Goal: Information Seeking & Learning: Learn about a topic

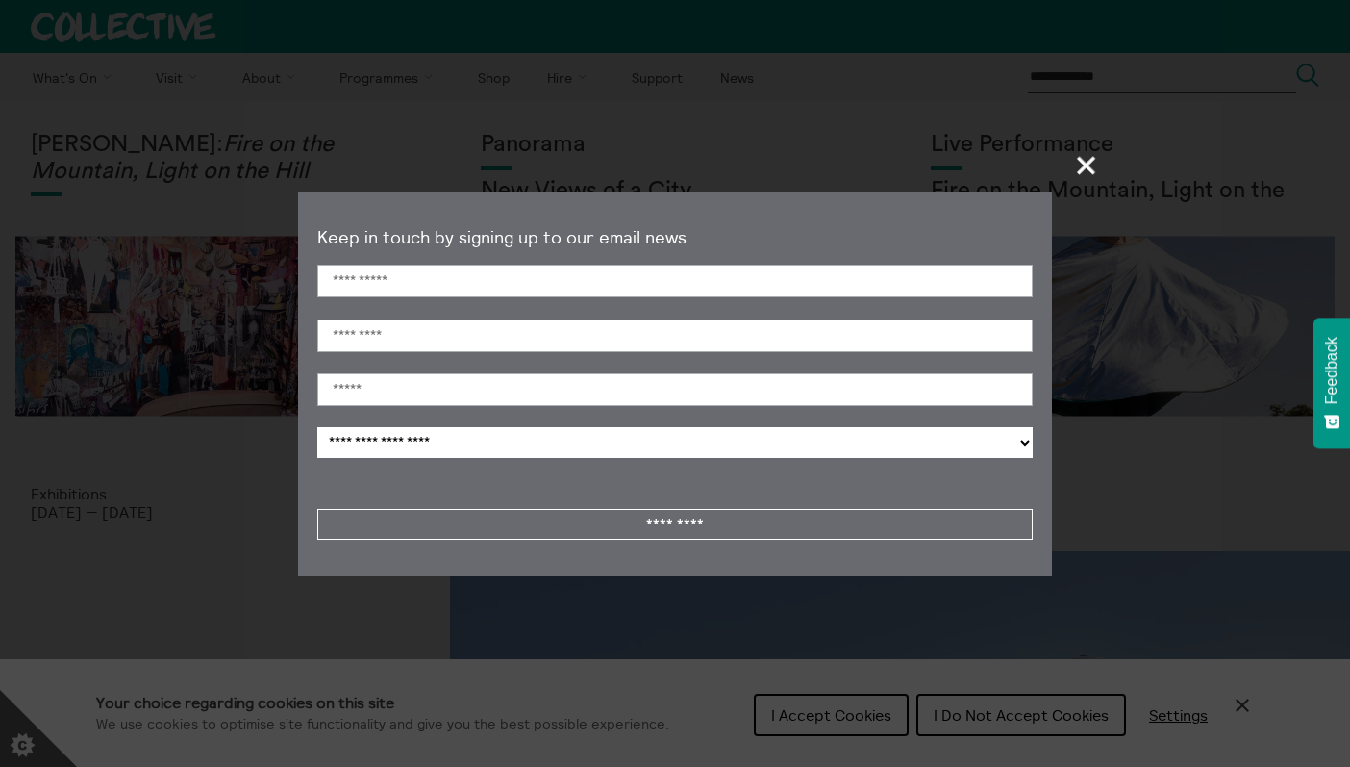
click at [1093, 163] on span "+" at bounding box center [1087, 165] width 57 height 57
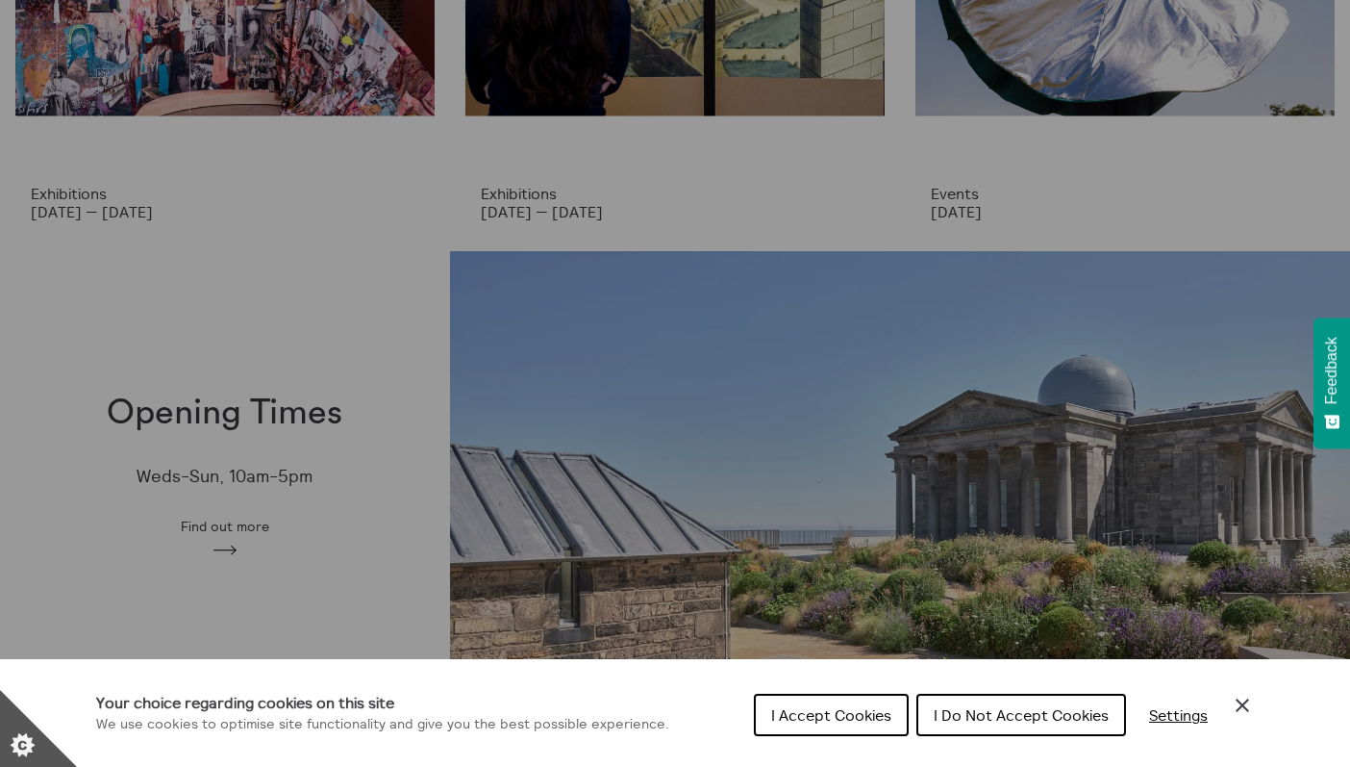
scroll to position [300, 0]
click at [227, 545] on div "Cookie preferences" at bounding box center [675, 383] width 1350 height 767
click at [233, 434] on div "Cookie preferences" at bounding box center [675, 383] width 1350 height 767
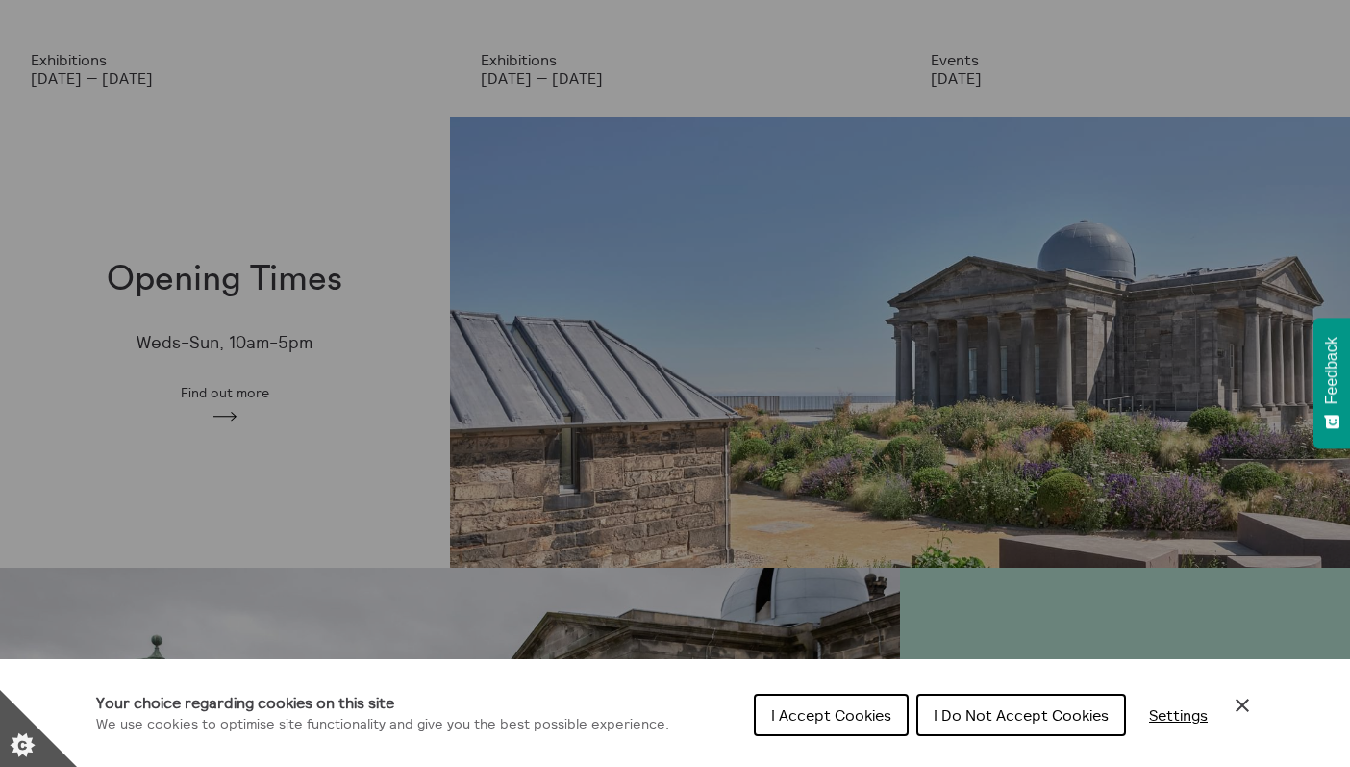
scroll to position [435, 0]
click at [258, 452] on div "Cookie preferences" at bounding box center [675, 383] width 1350 height 767
click at [642, 421] on div "Cookie preferences" at bounding box center [675, 383] width 1350 height 767
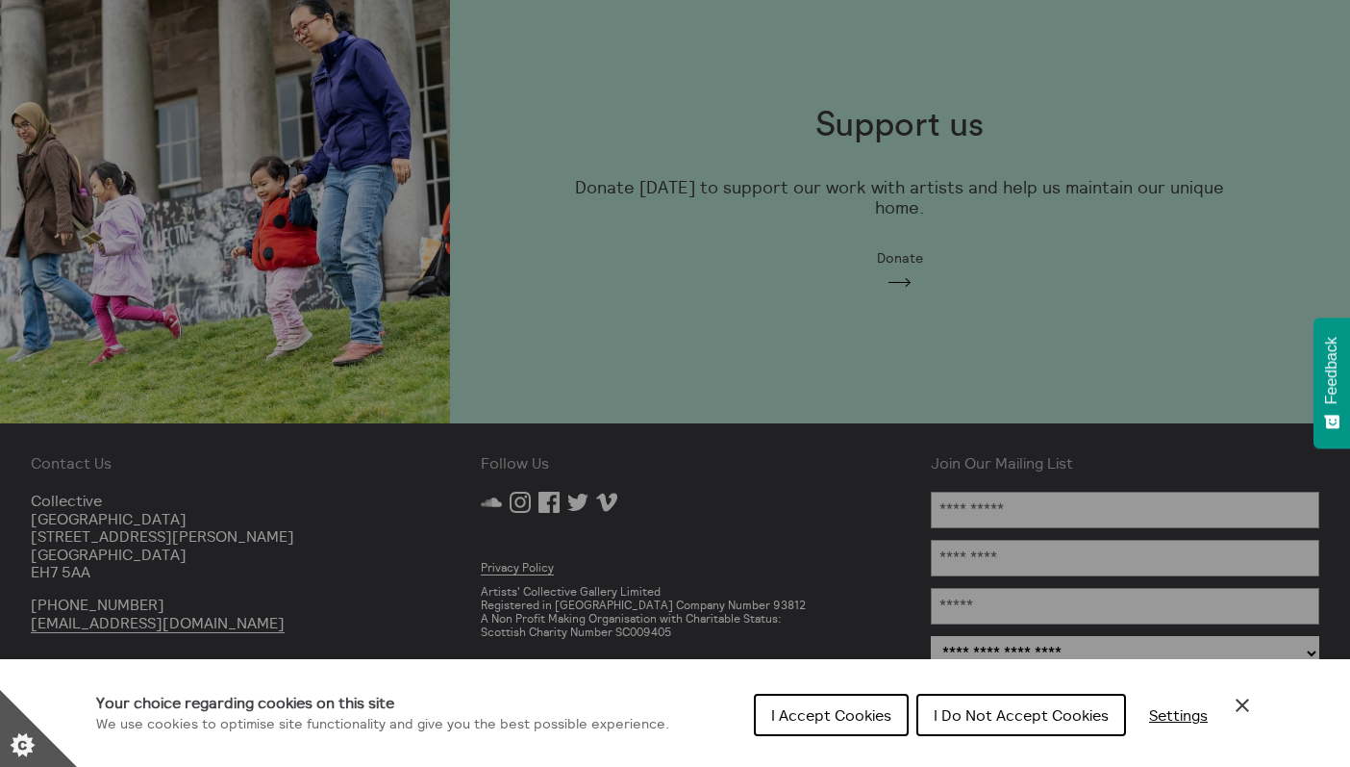
scroll to position [1948, 0]
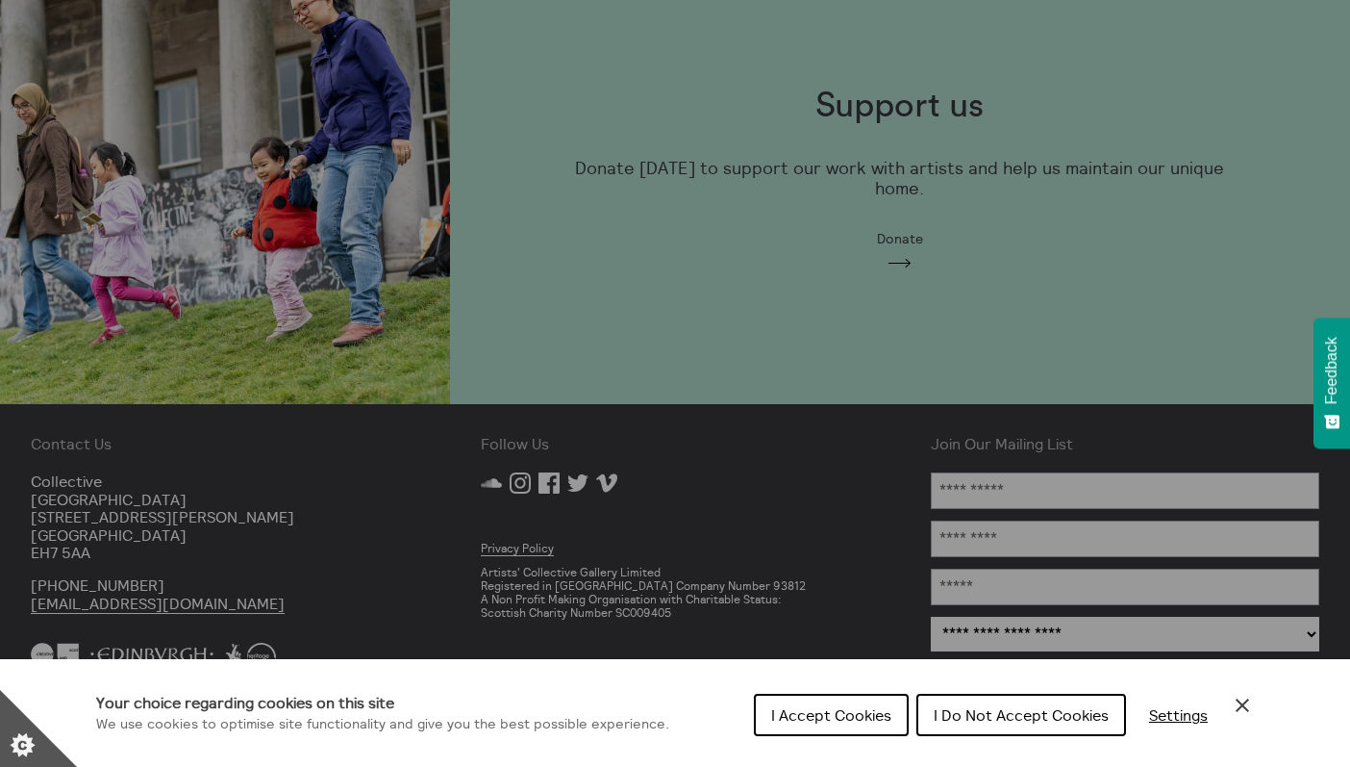
click at [132, 501] on div "Cookie preferences" at bounding box center [675, 383] width 1350 height 767
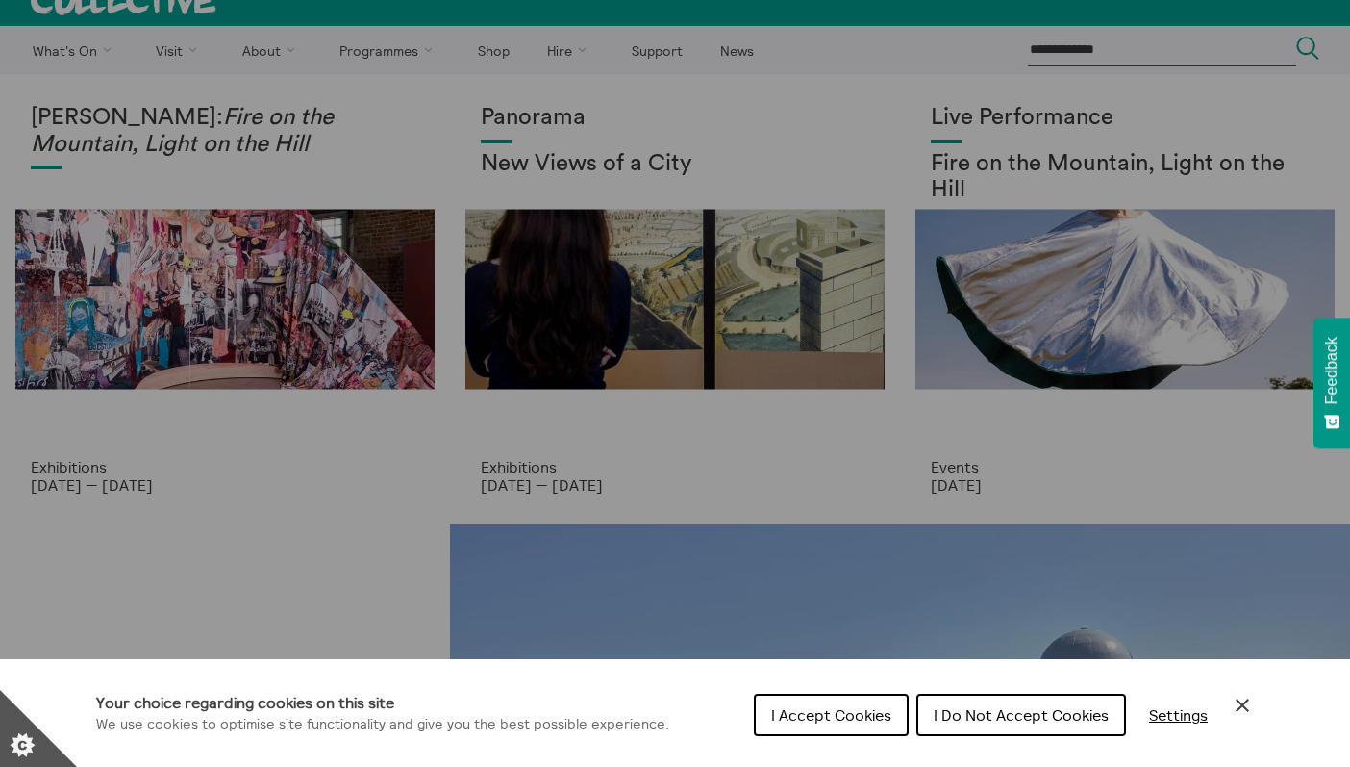
scroll to position [0, 0]
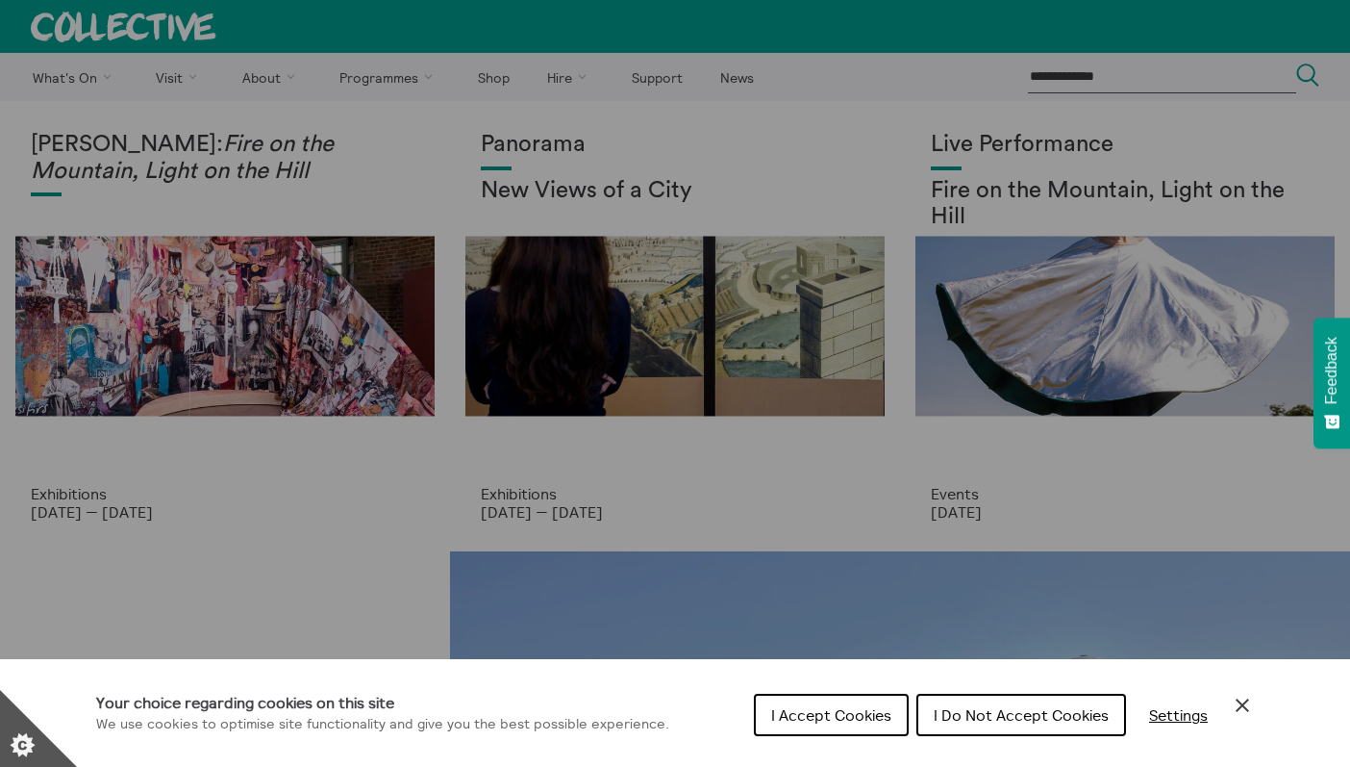
click at [282, 71] on div "Cookie preferences" at bounding box center [675, 383] width 1350 height 767
click at [1032, 709] on span "I Do Not Accept Cookies" at bounding box center [1021, 714] width 175 height 19
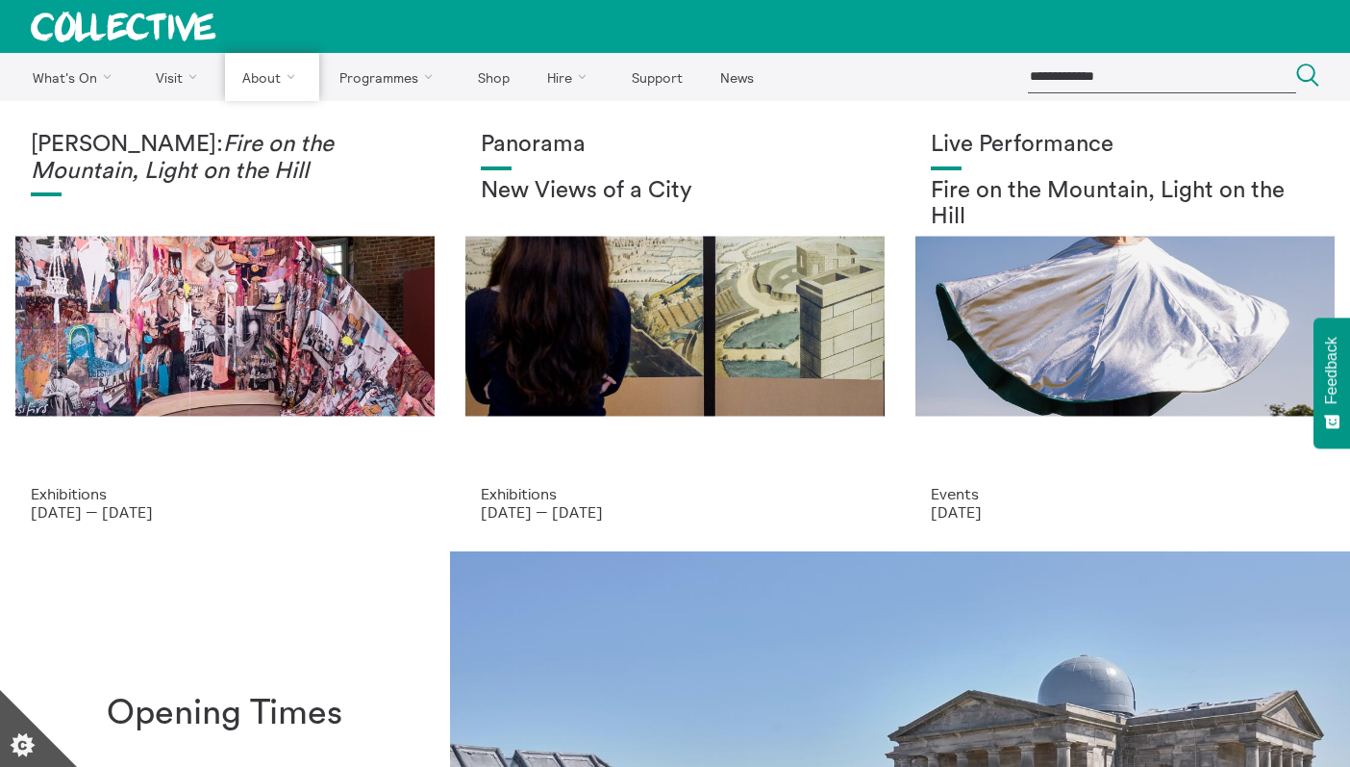
click at [0, 0] on link "About Us" at bounding box center [0, 0] width 0 height 0
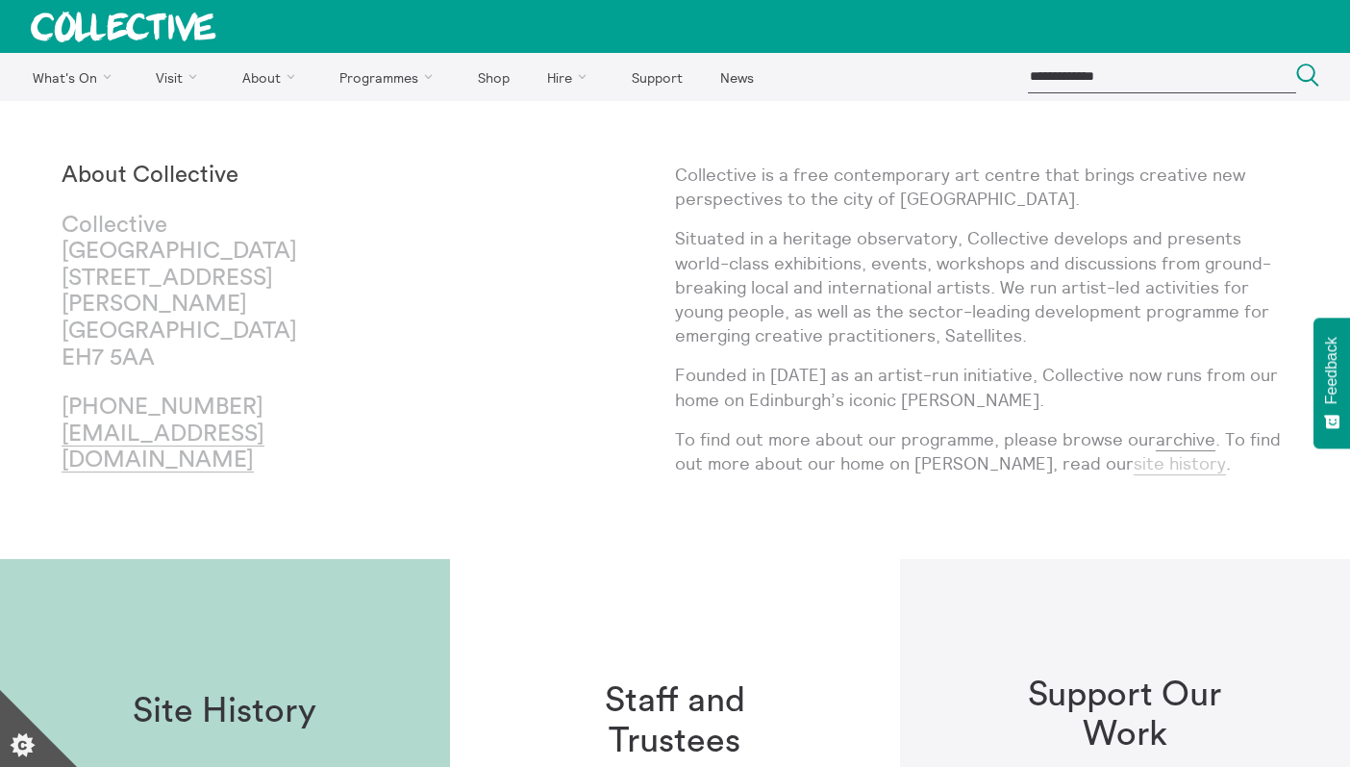
click at [1134, 467] on link "site history" at bounding box center [1180, 463] width 92 height 23
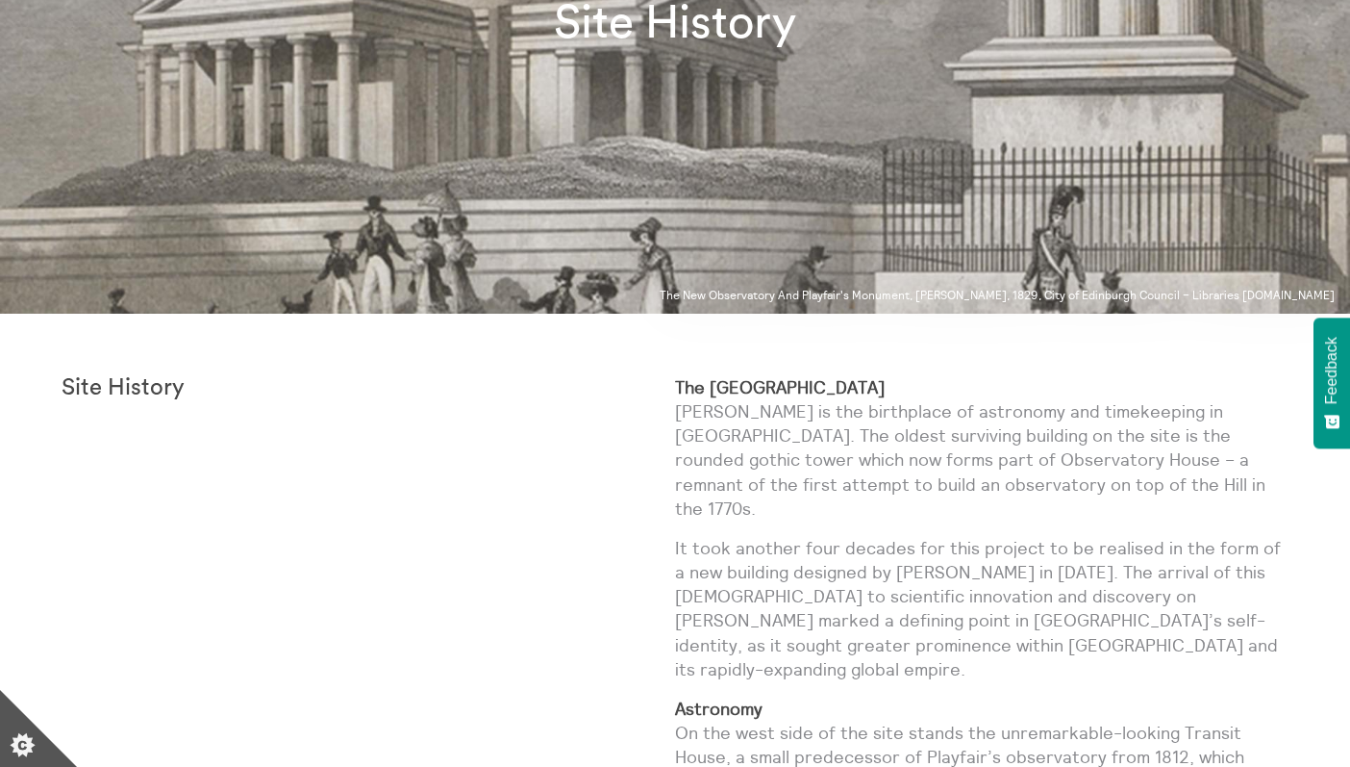
scroll to position [366, 0]
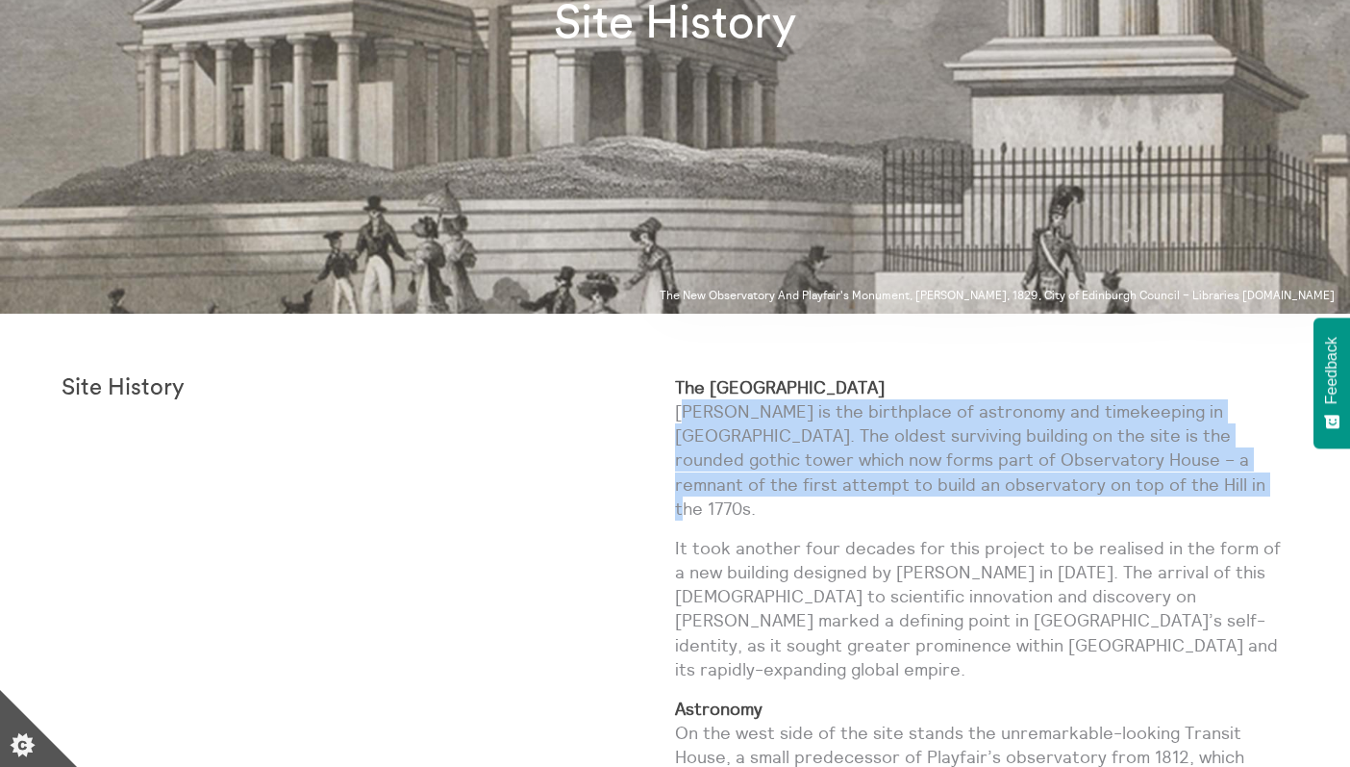
drag, startPoint x: 681, startPoint y: 411, endPoint x: 1047, endPoint y: 481, distance: 373.1
click at [1047, 481] on p "The City Observatory Calton Hill is the birthplace of astronomy and timekeeping…" at bounding box center [982, 447] width 614 height 145
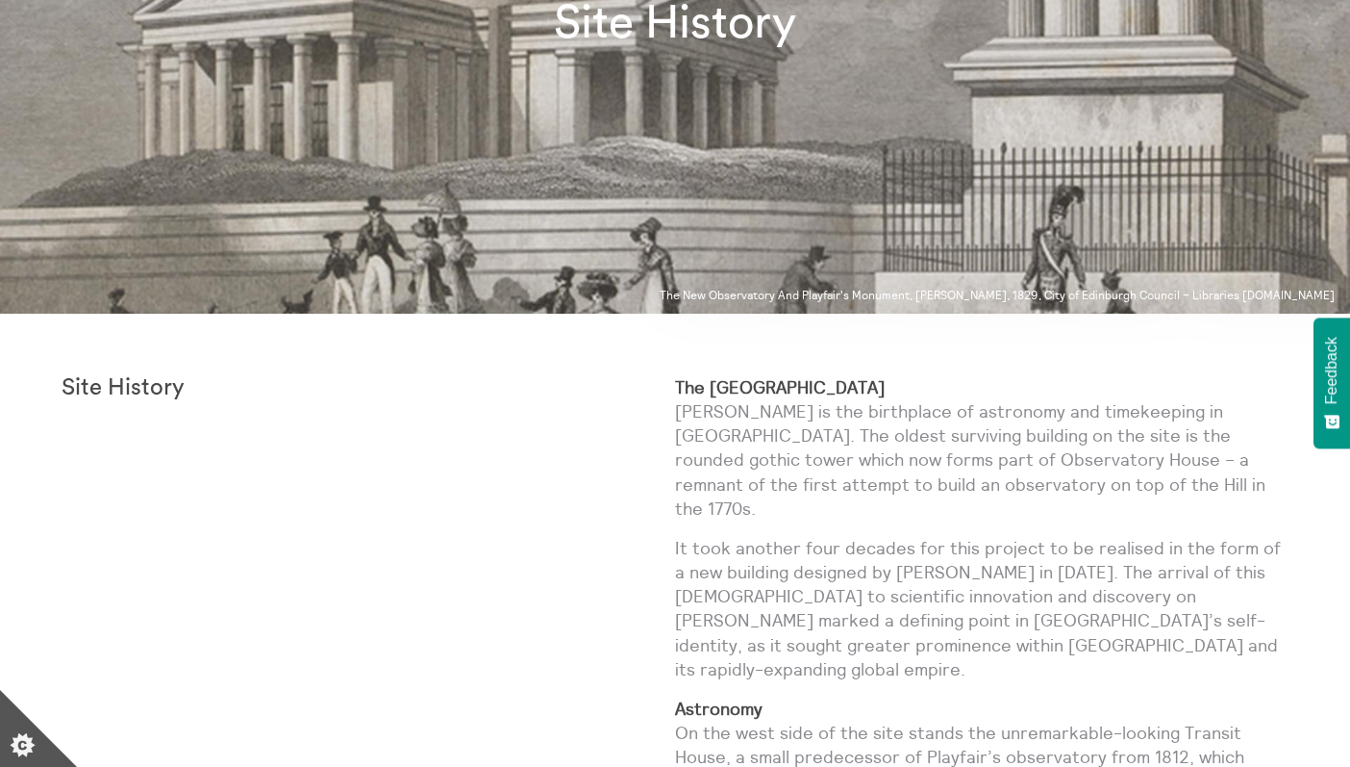
click at [1047, 481] on p "The City Observatory Calton Hill is the birthplace of astronomy and timekeeping…" at bounding box center [982, 447] width 614 height 145
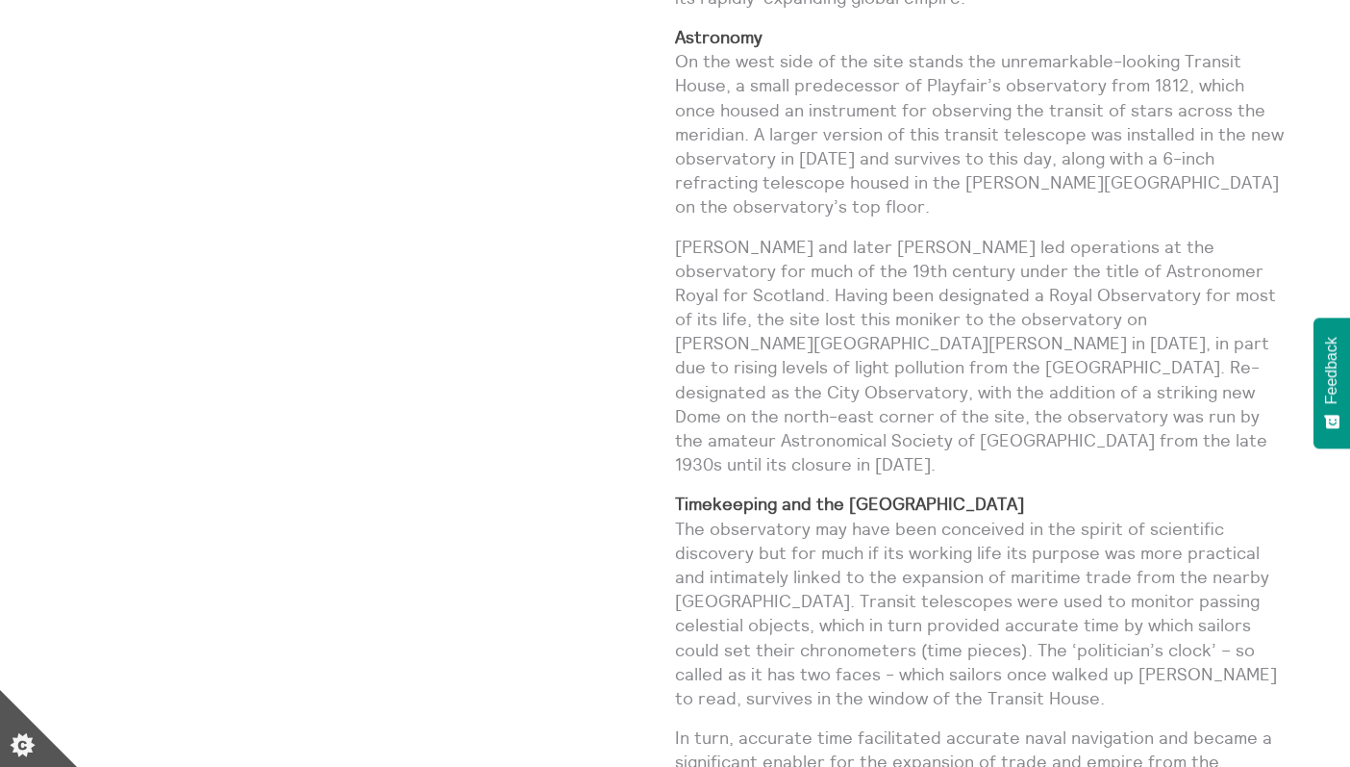
scroll to position [1036, 0]
